Goal: Information Seeking & Learning: Check status

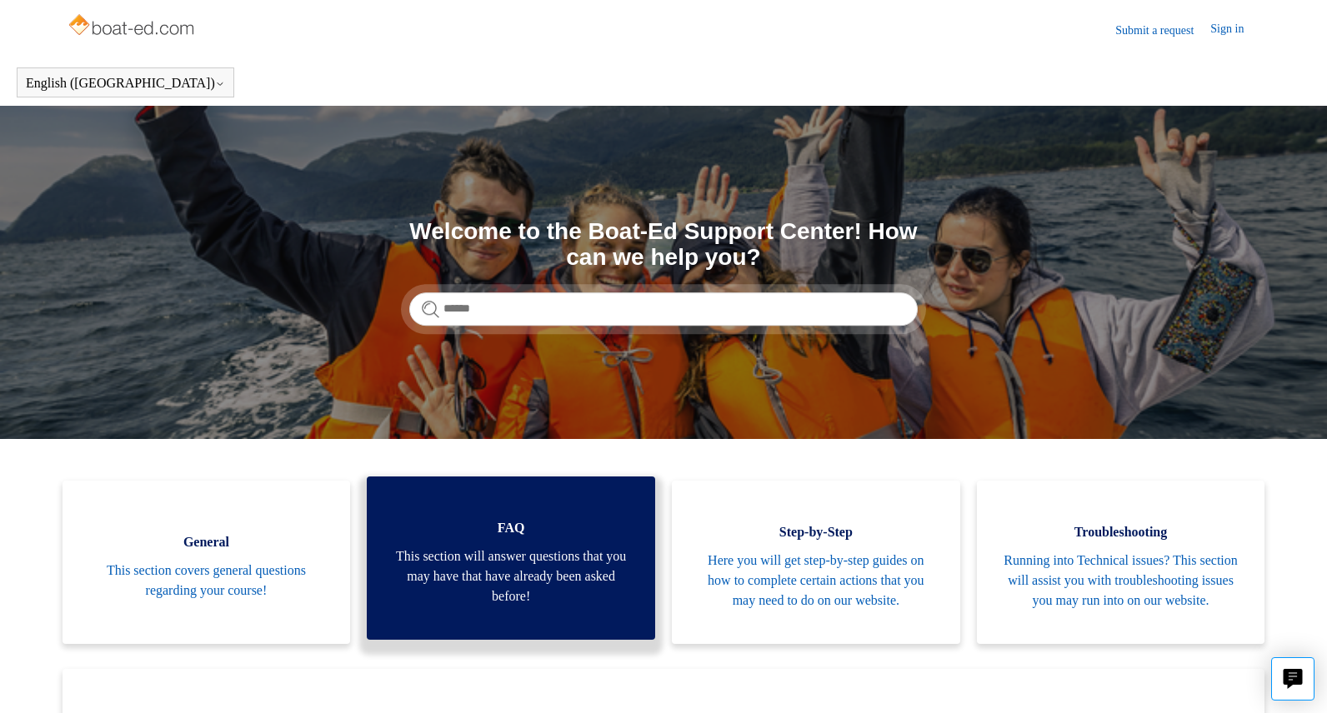
click at [549, 578] on span "This section will answer questions that you may have that have already been ask…" at bounding box center [511, 577] width 238 height 60
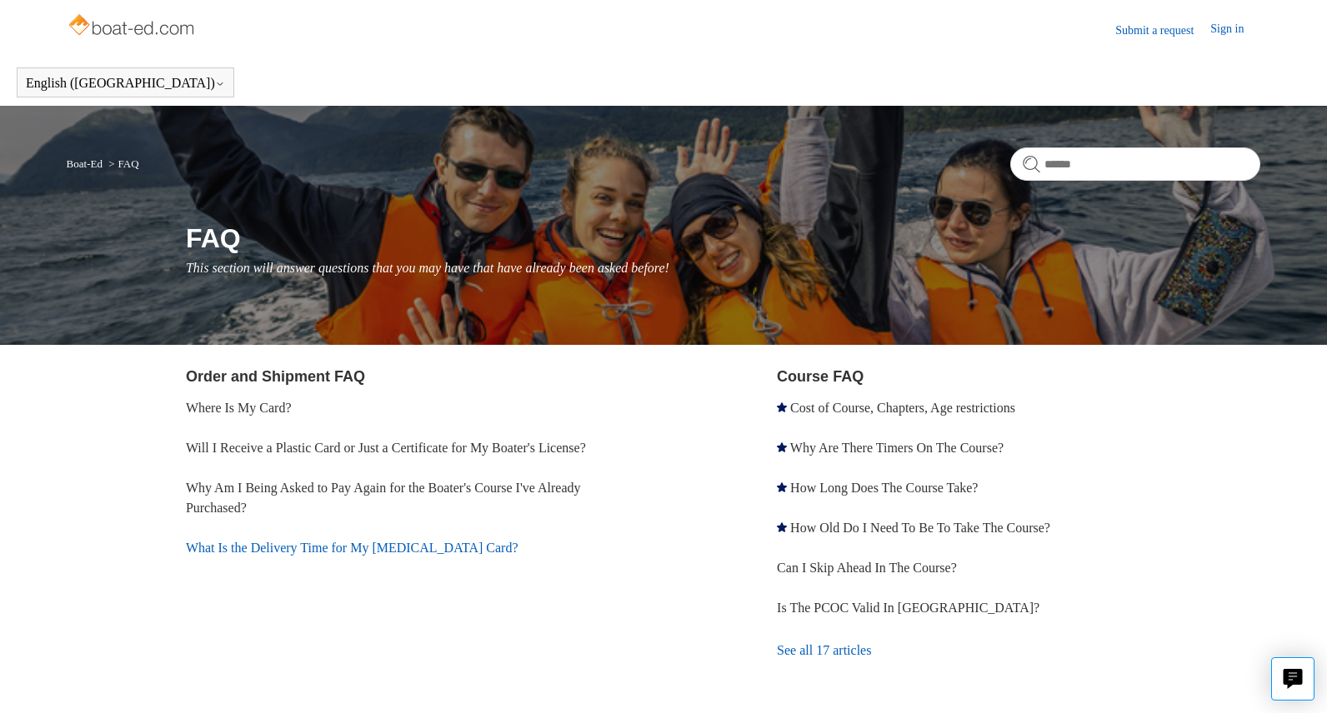
click at [408, 549] on link "What Is the Delivery Time for My [MEDICAL_DATA] Card?" at bounding box center [352, 548] width 333 height 14
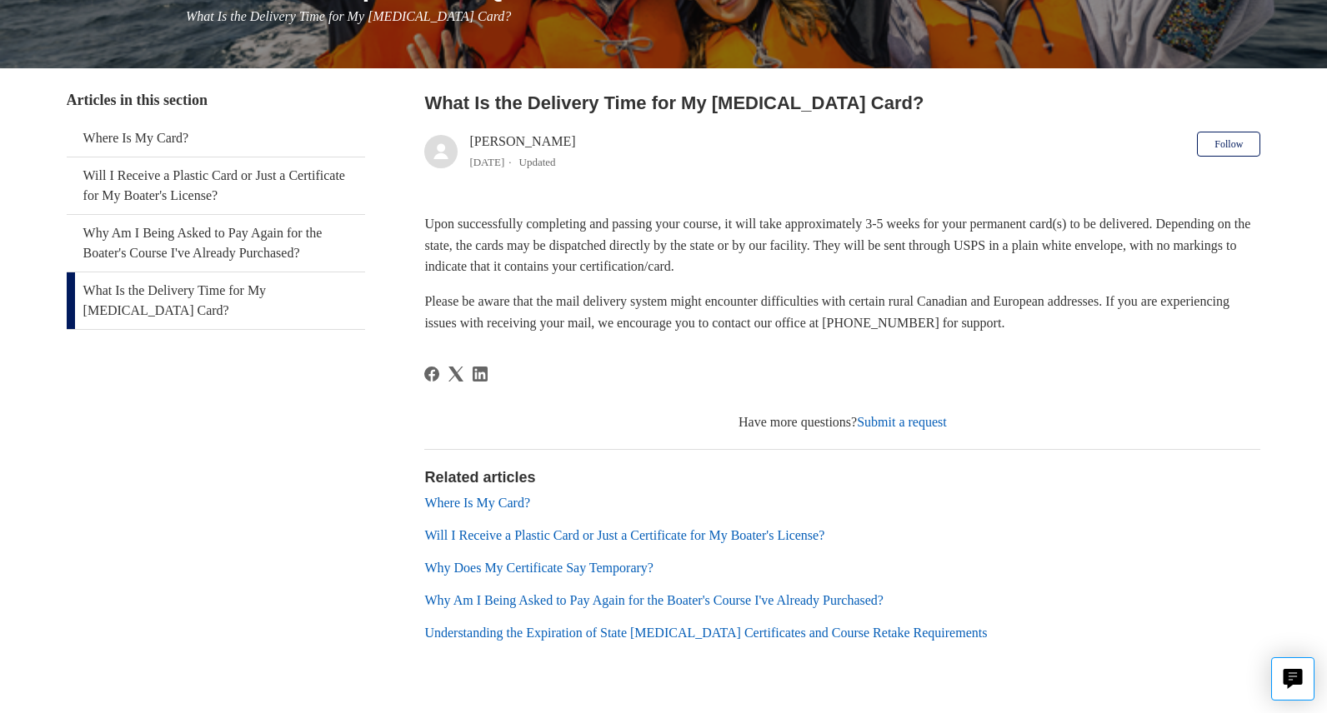
scroll to position [258, 0]
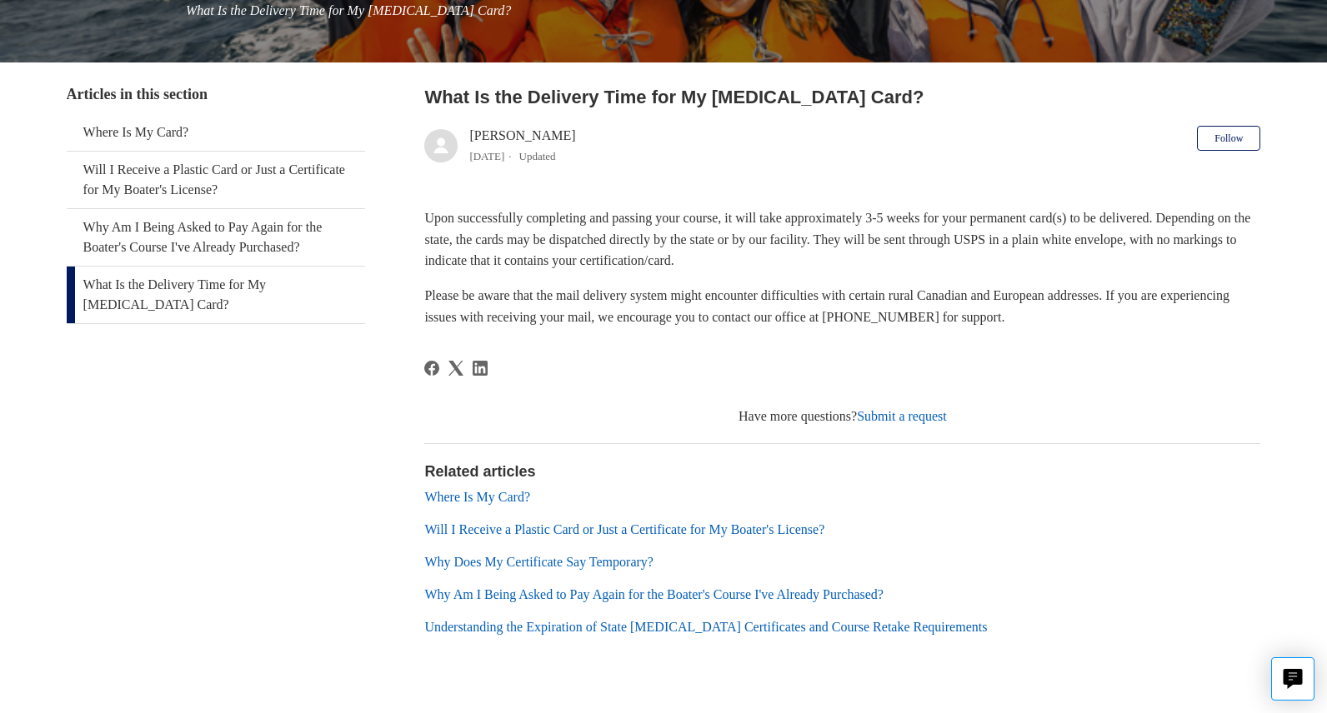
click at [625, 567] on link "Why Does My Certificate Say Temporary?" at bounding box center [538, 562] width 229 height 14
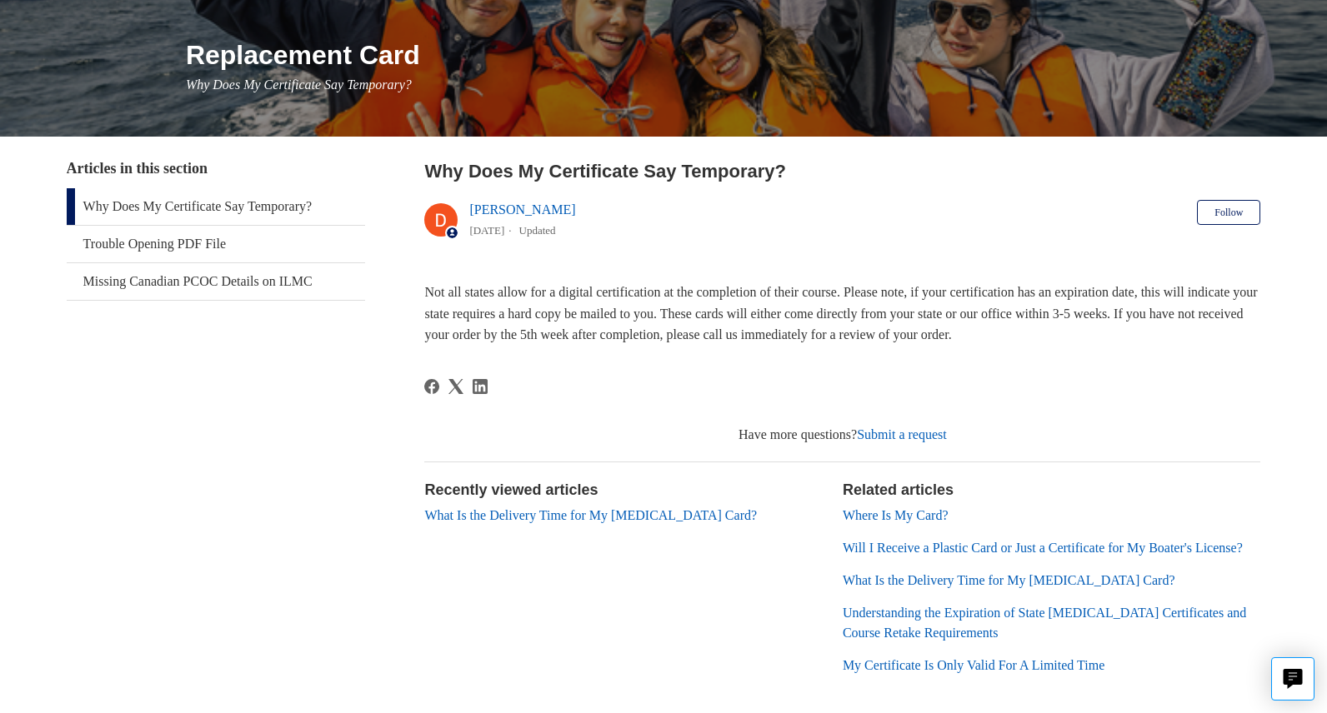
scroll to position [195, 0]
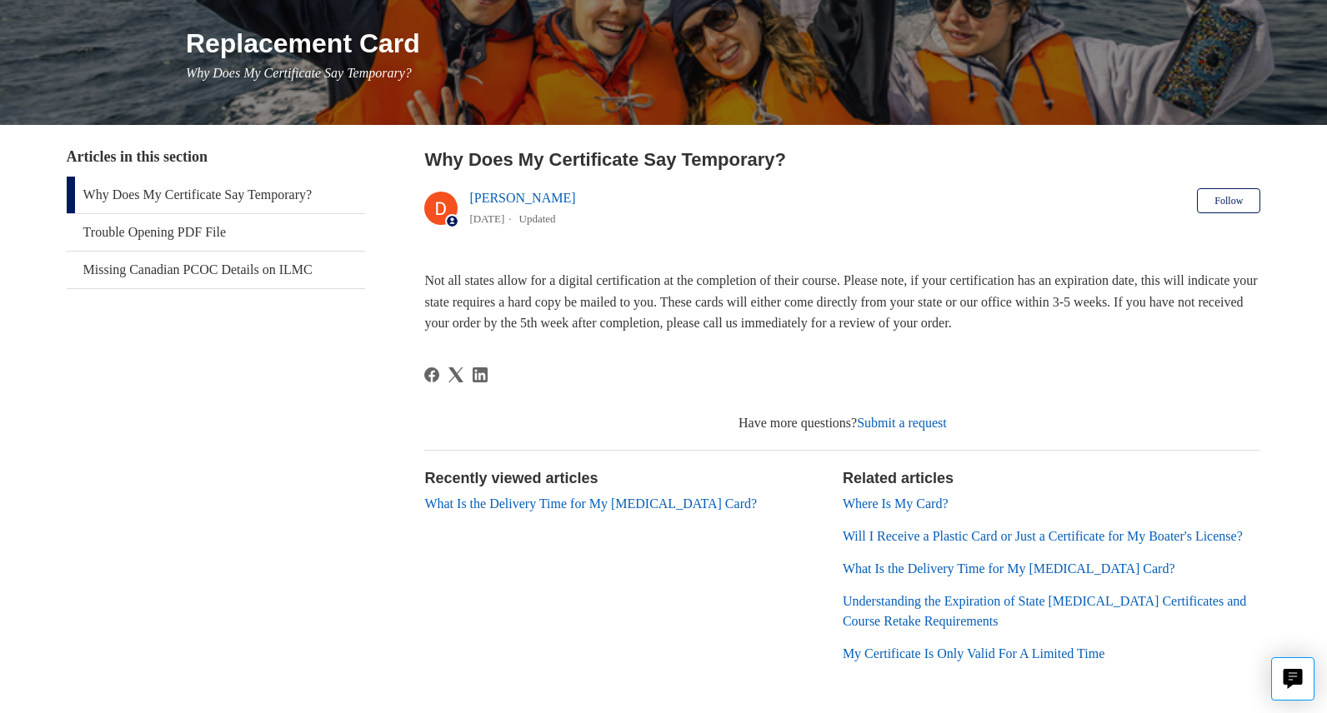
click at [657, 509] on link "What Is the Delivery Time for My [MEDICAL_DATA] Card?" at bounding box center [590, 504] width 333 height 14
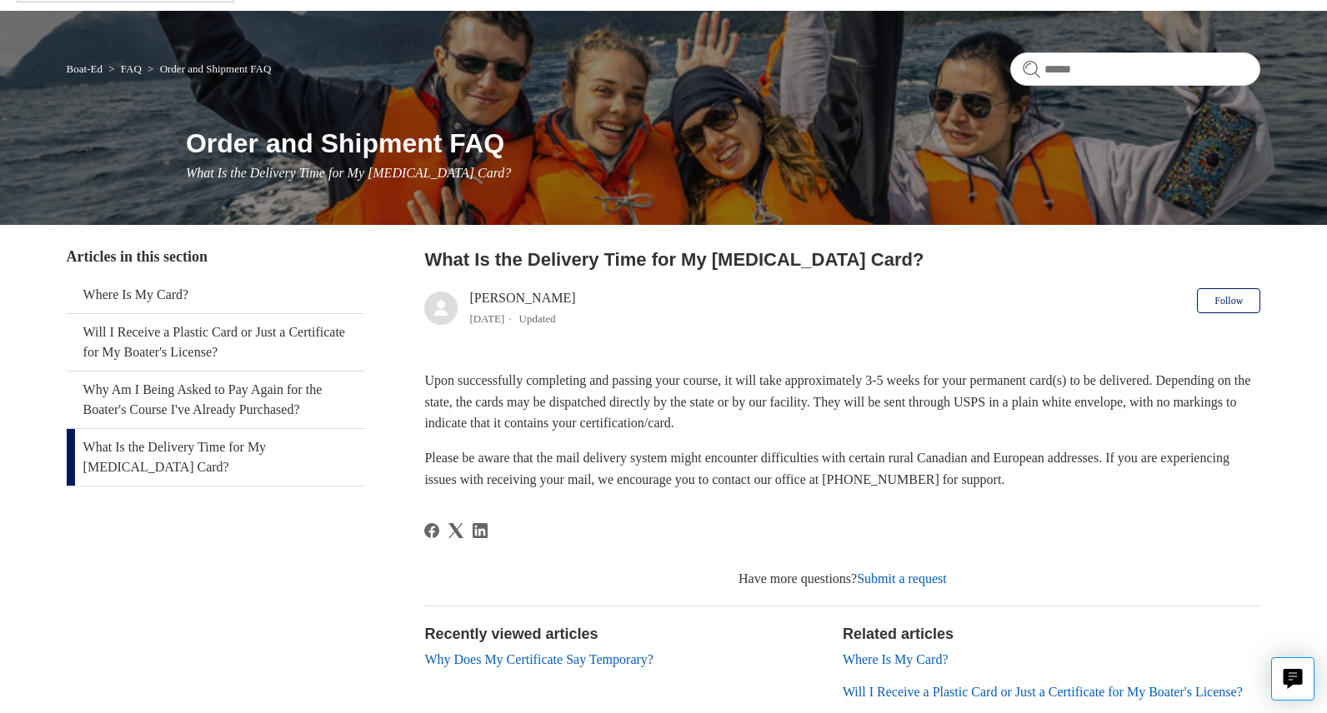
scroll to position [96, 0]
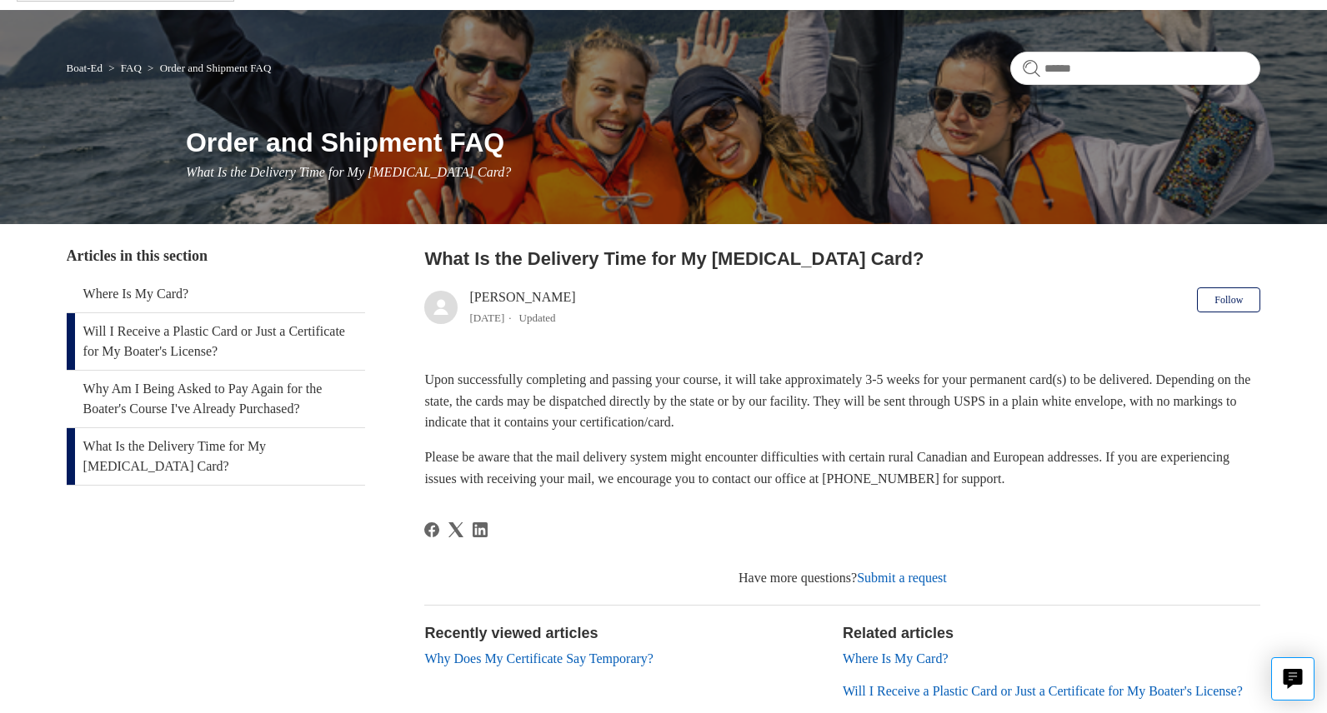
click at [251, 350] on link "Will I Receive a Plastic Card or Just a Certificate for My Boater's License?" at bounding box center [216, 341] width 298 height 57
